Goal: Navigation & Orientation: Find specific page/section

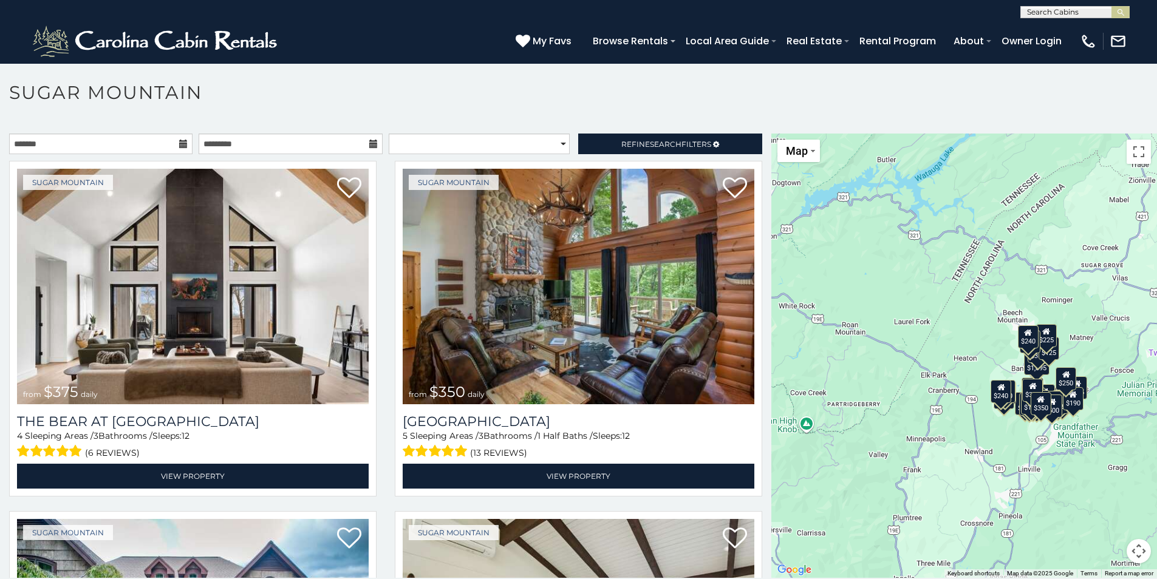
scroll to position [35, 0]
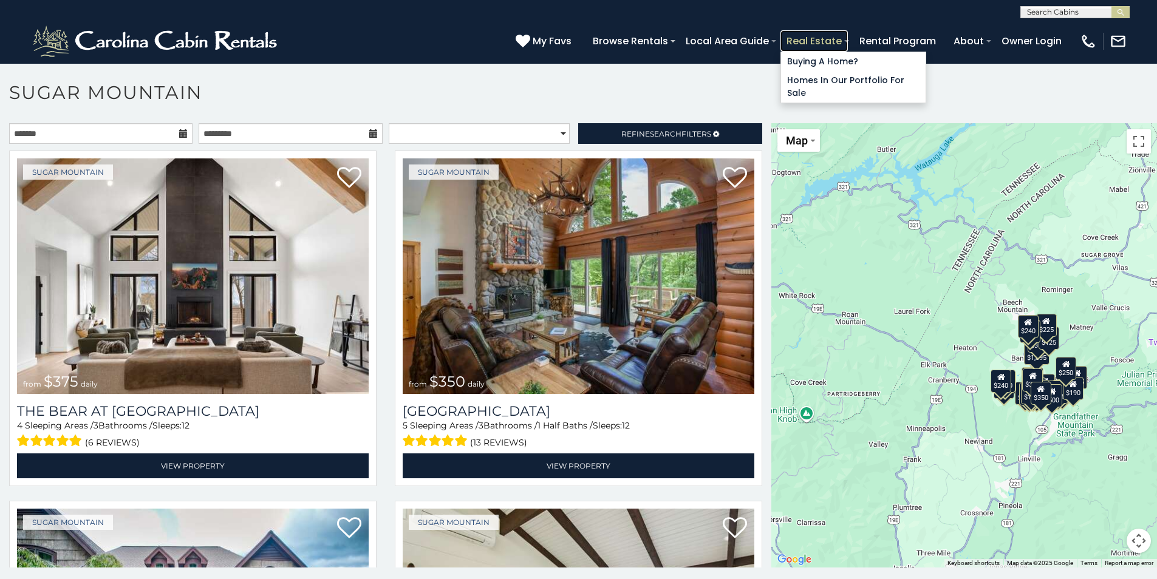
click at [790, 36] on link "Real Estate" at bounding box center [813, 40] width 67 height 21
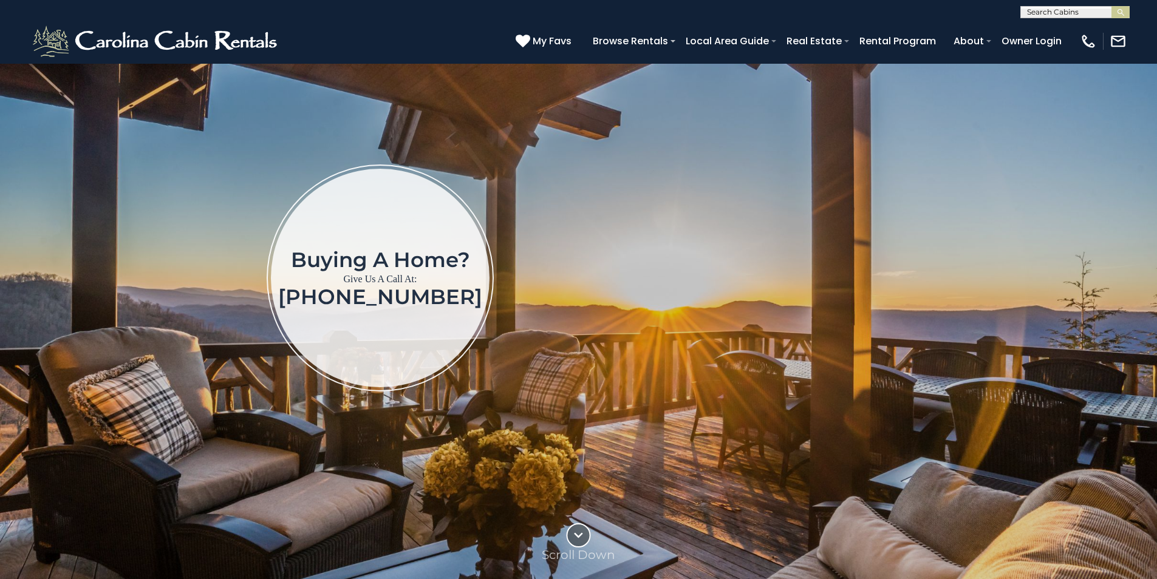
scroll to position [61, 0]
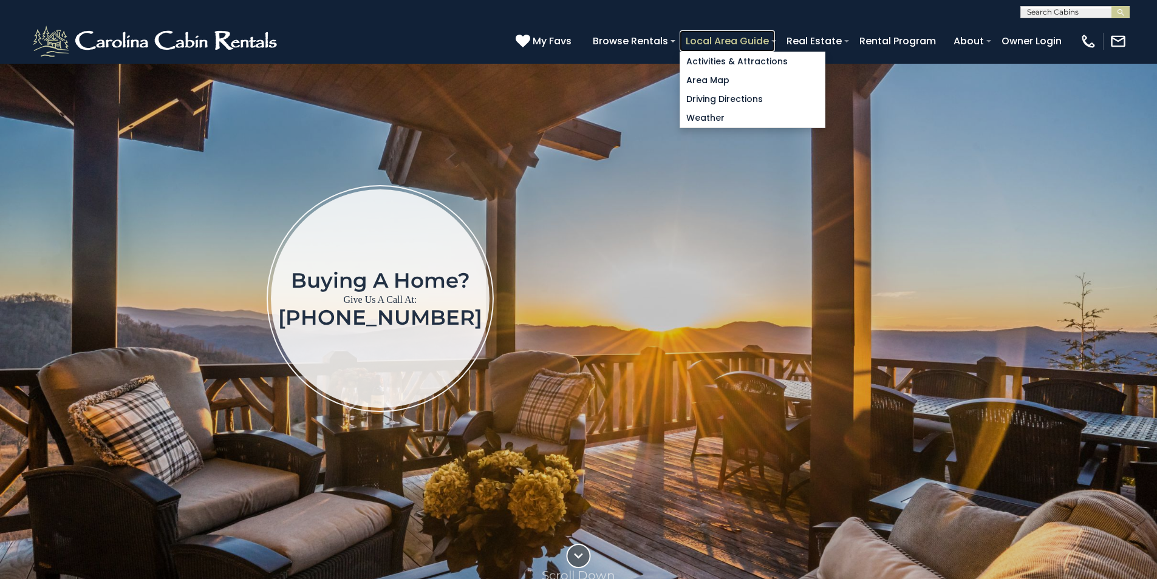
click at [700, 39] on link "Local Area Guide" at bounding box center [727, 40] width 95 height 21
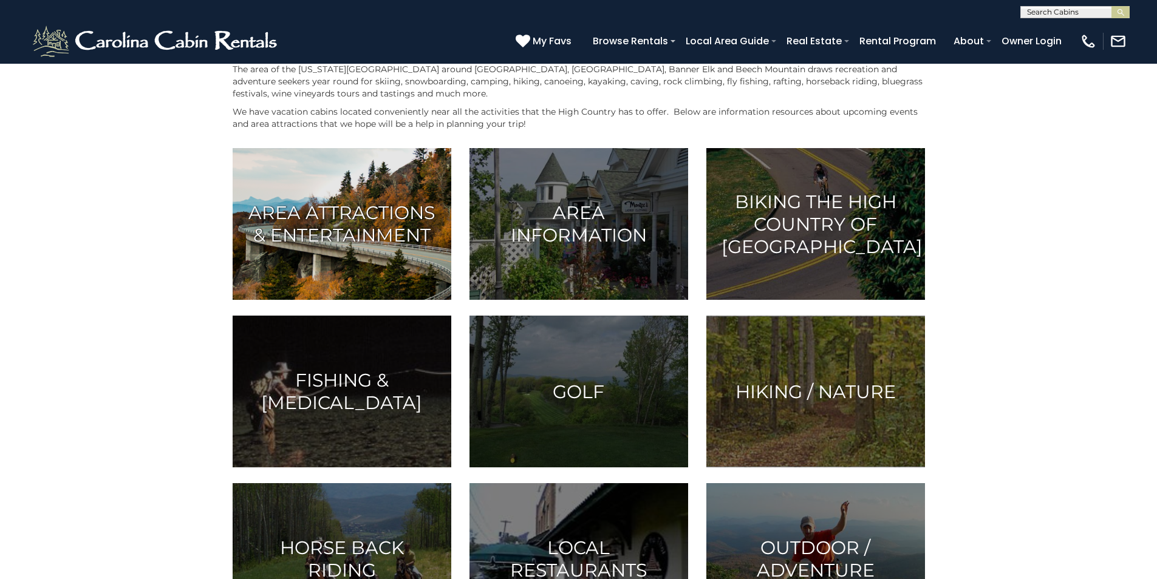
scroll to position [304, 0]
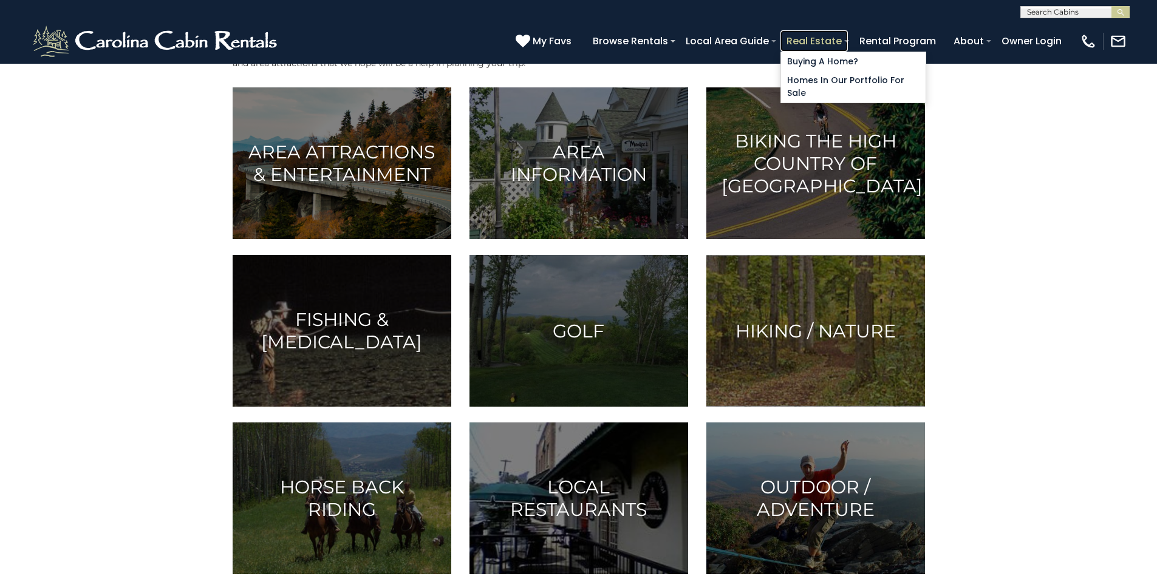
click at [790, 47] on link "Real Estate" at bounding box center [813, 40] width 67 height 21
